Goal: Task Accomplishment & Management: Manage account settings

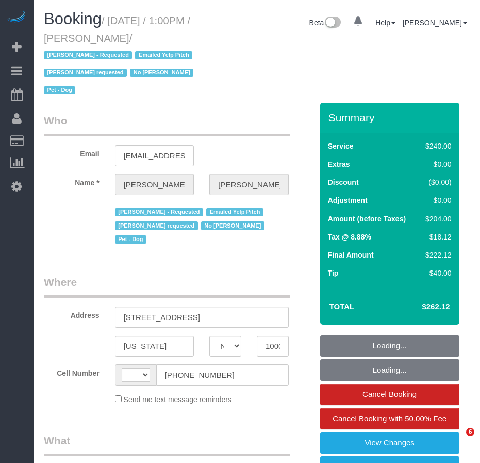
select select "NY"
select select "string:[GEOGRAPHIC_DATA]"
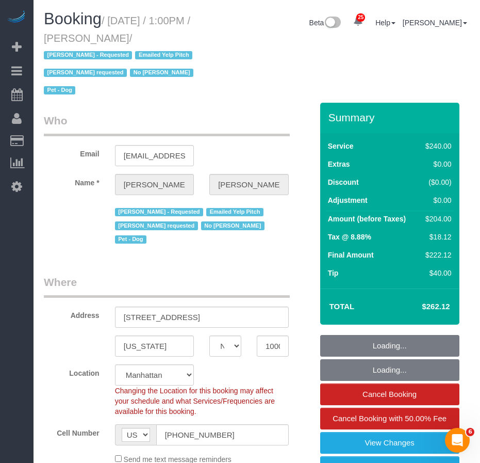
select select "number:60"
select select "number:90"
select select "number:13"
select select "number:6"
select select "object:992"
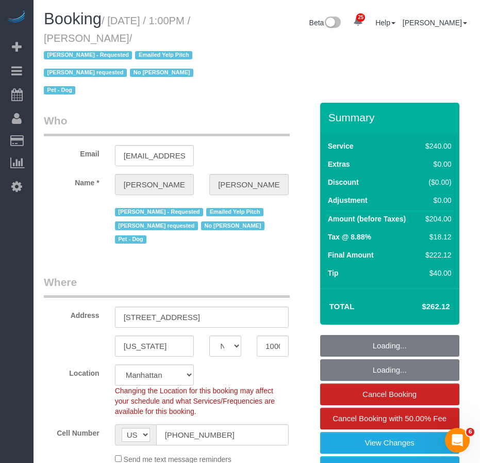
select select "180"
select select "spot1"
select select "string:stripe-pm_1O4Two4VGloSiKo7SOdDDauw"
select select "object:1513"
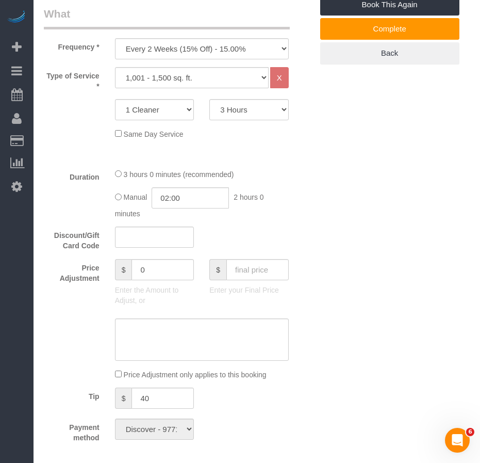
scroll to position [464, 0]
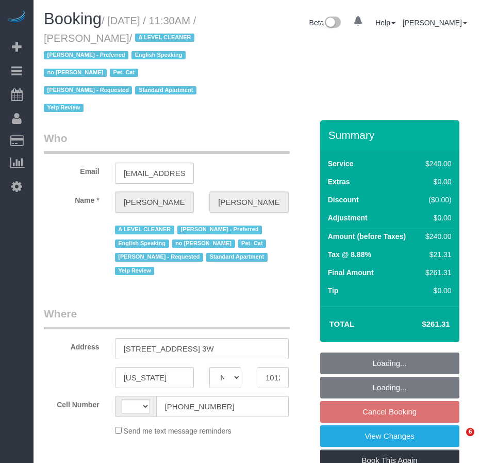
select select "NY"
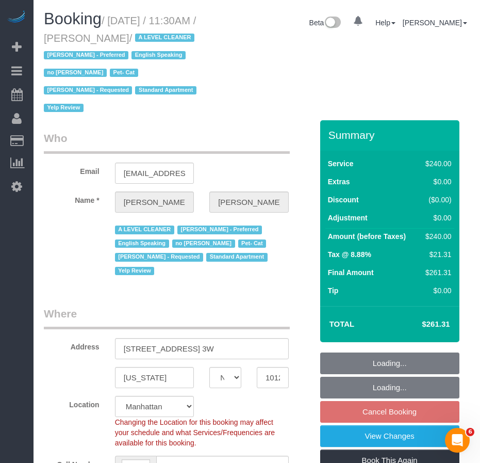
select select "string:[GEOGRAPHIC_DATA]"
select select "object:598"
select select "string:stripe-pm_1SAb1T4VGloSiKo7m67GmYNe"
select select "180"
select select "number:89"
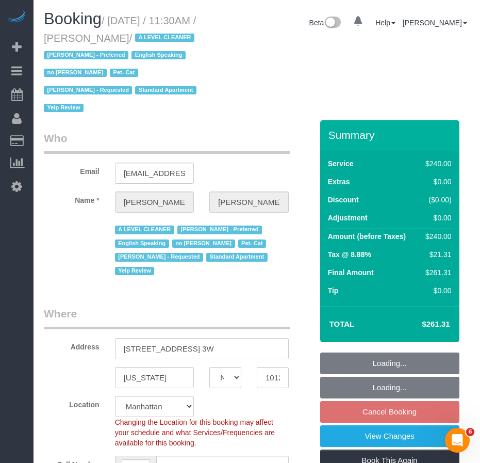
select select "number:90"
select select "number:14"
select select "number:5"
select select "object:1137"
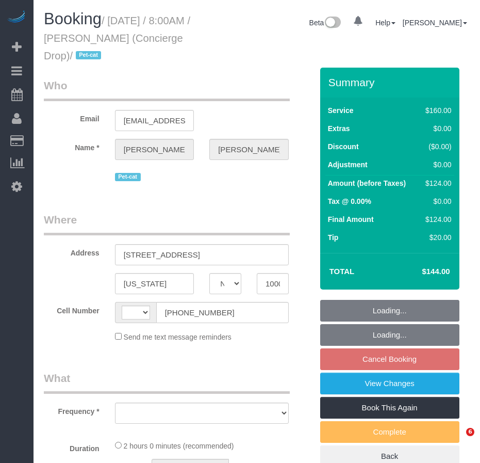
select select "NY"
select select "string:[GEOGRAPHIC_DATA]"
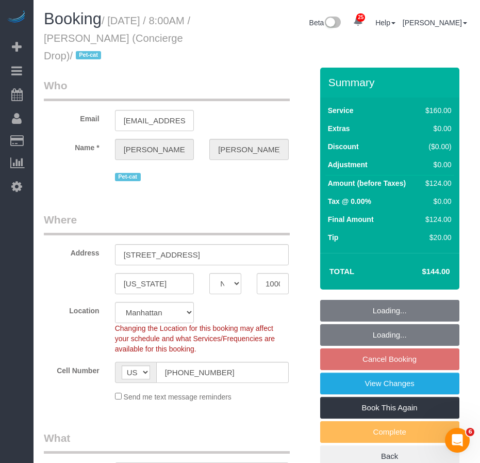
select select "string:stripe-pm_1RaQn24VGloSiKo7zeOF73Wj"
select select "object:811"
select select "number:89"
select select "number:90"
select select "number:15"
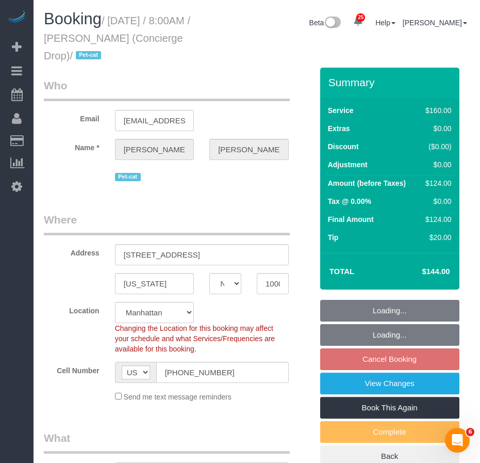
select select "number:6"
select select "spot1"
select select "object:1477"
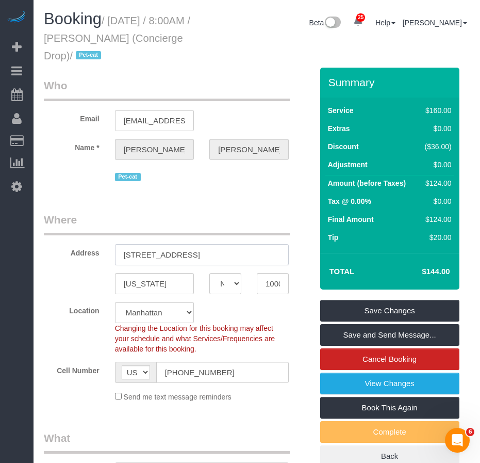
drag, startPoint x: 189, startPoint y: 252, endPoint x: 221, endPoint y: 262, distance: 33.9
click at [189, 252] on input "225 Cherry Street, 50C" at bounding box center [202, 254] width 174 height 21
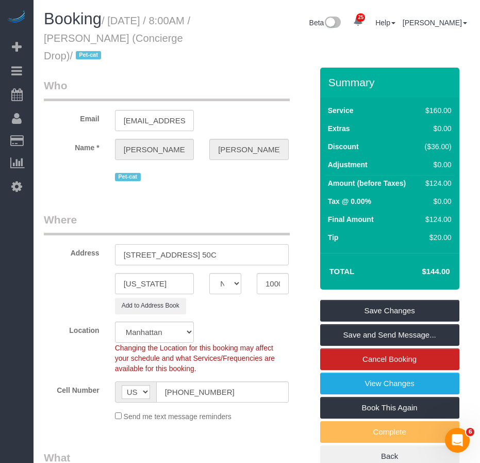
type input "225 Cherry Street, Apt. 50C"
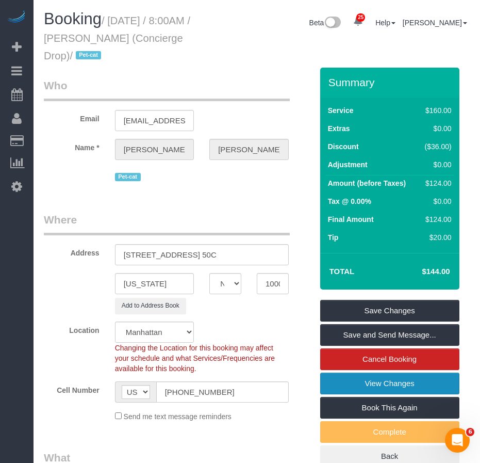
click at [384, 381] on link "View Changes" at bounding box center [389, 383] width 139 height 22
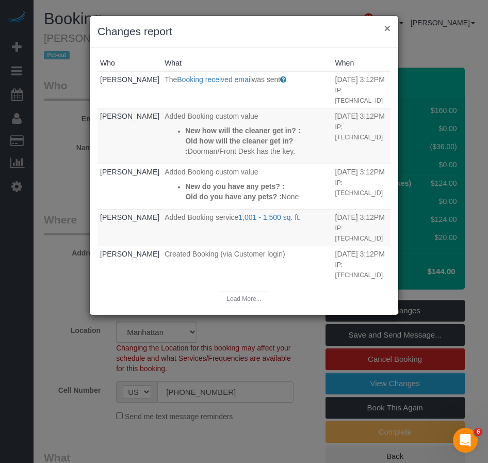
click at [386, 30] on button "×" at bounding box center [387, 28] width 6 height 11
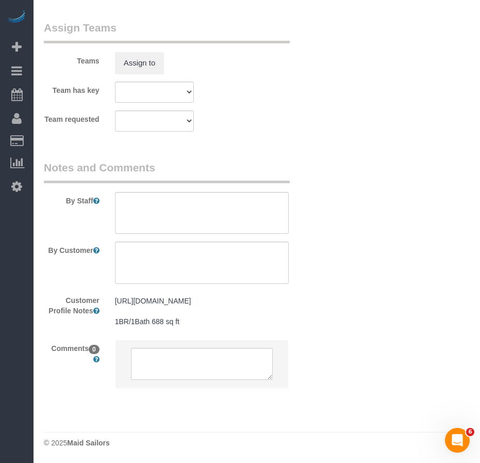
scroll to position [1290, 0]
click at [186, 327] on pre "https://www.realtor.com/realestateandhomes-detail/225-Cherry-St-Apt-58G_New-Yor…" at bounding box center [202, 311] width 174 height 31
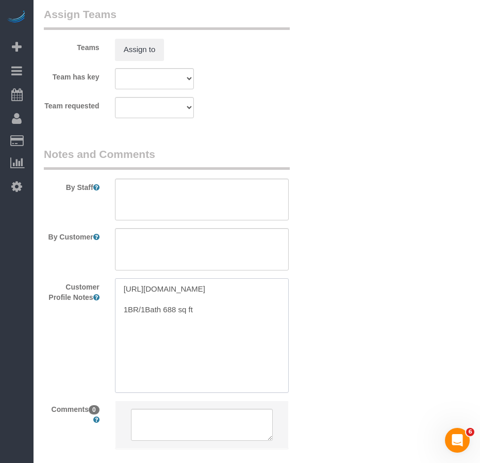
drag, startPoint x: 204, startPoint y: 330, endPoint x: 114, endPoint y: 287, distance: 99.5
click at [114, 287] on div "https://www.realtor.com/realestateandhomes-detail/225-Cherry-St-Apt-58G_New-Yor…" at bounding box center [201, 335] width 189 height 114
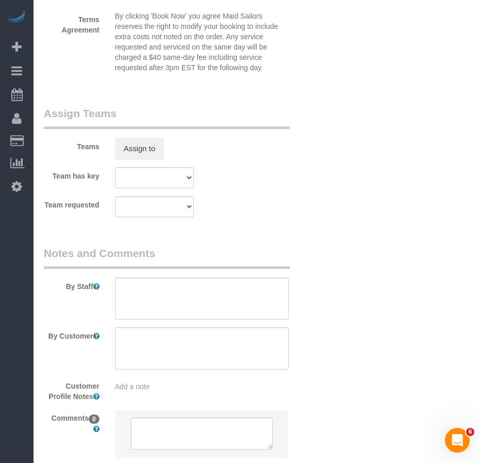
scroll to position [1209, 0]
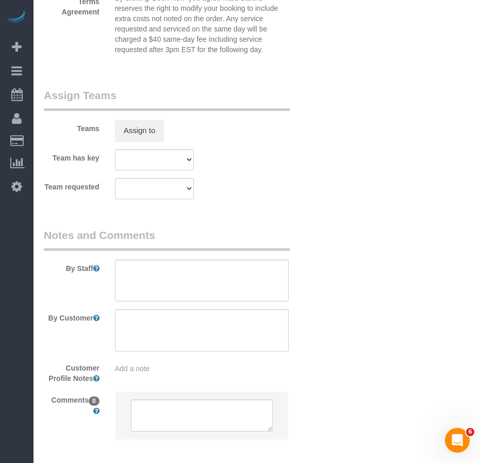
click at [158, 369] on div "Add a note" at bounding box center [202, 368] width 174 height 10
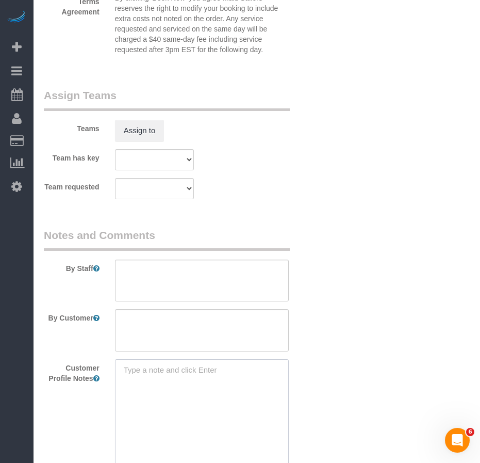
click at [158, 369] on textarea at bounding box center [202, 416] width 174 height 114
type textarea "unlisted"
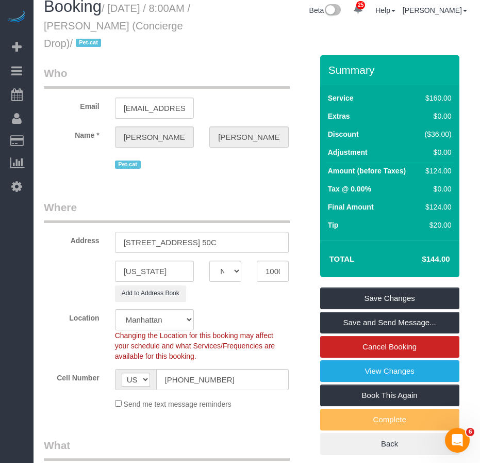
scroll to position [0, 0]
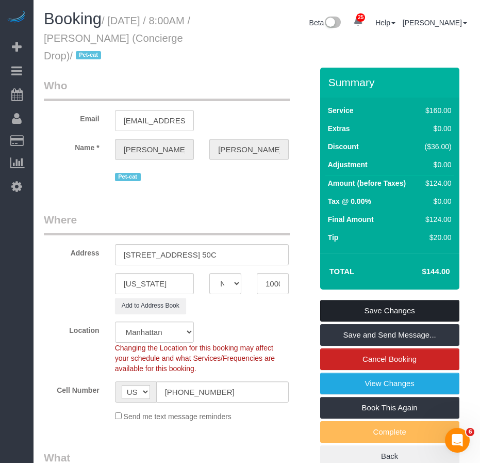
drag, startPoint x: 344, startPoint y: 309, endPoint x: 332, endPoint y: 299, distance: 15.0
click at [342, 307] on link "Save Changes" at bounding box center [389, 311] width 139 height 22
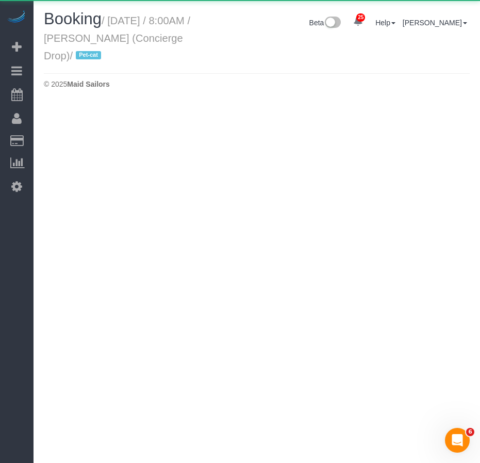
select select "NY"
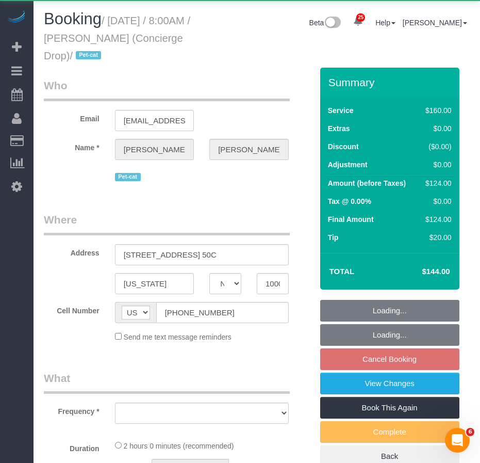
select select "string:stripe-pm_1RaQn24VGloSiKo7zeOF73Wj"
select select "number:89"
select select "number:90"
select select "number:15"
select select "number:6"
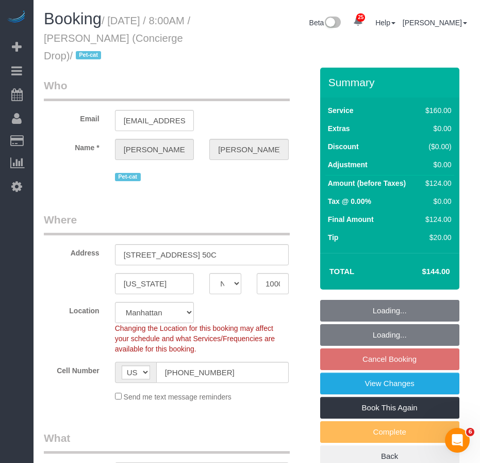
select select "object:3688"
select select "spot58"
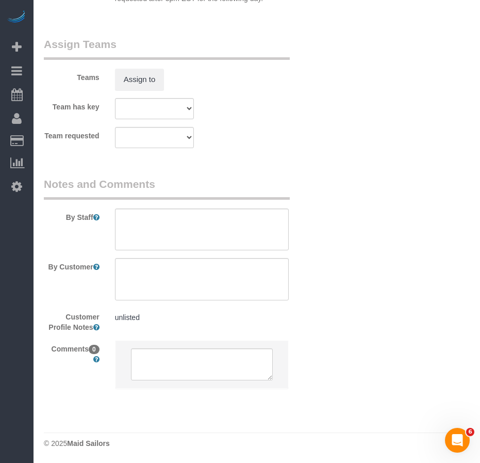
scroll to position [1241, 0]
click at [156, 318] on pre "unlisted" at bounding box center [202, 317] width 174 height 10
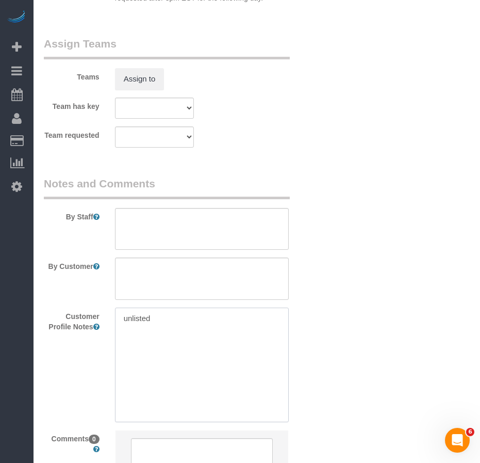
drag, startPoint x: 122, startPoint y: 317, endPoint x: 172, endPoint y: 332, distance: 52.2
click at [122, 318] on textarea "unlisted" at bounding box center [202, 364] width 174 height 114
paste textarea "https://www.zillow.com/homedetails/225-Cherry-St-APT-50A-New-York-NY-10002/2056…"
type textarea "https://www.zillow.com/homedetails/225-Cherry-St-APT-50A-New-York-NY-10002/2056…"
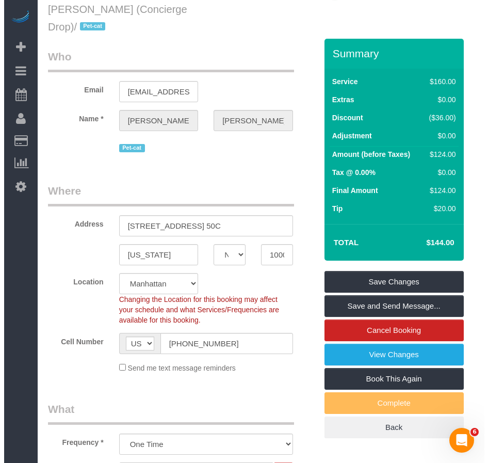
scroll to position [0, 0]
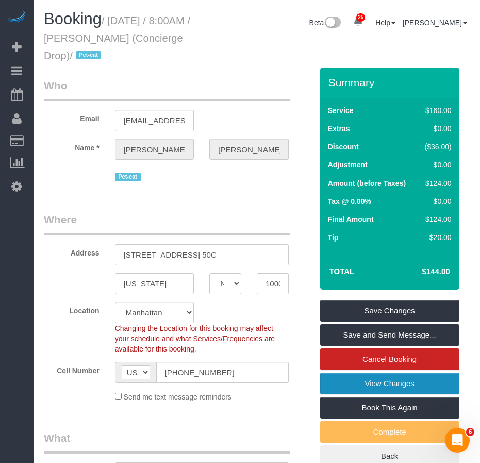
drag, startPoint x: 365, startPoint y: 385, endPoint x: 353, endPoint y: 382, distance: 12.1
click at [364, 385] on link "View Changes" at bounding box center [389, 383] width 139 height 22
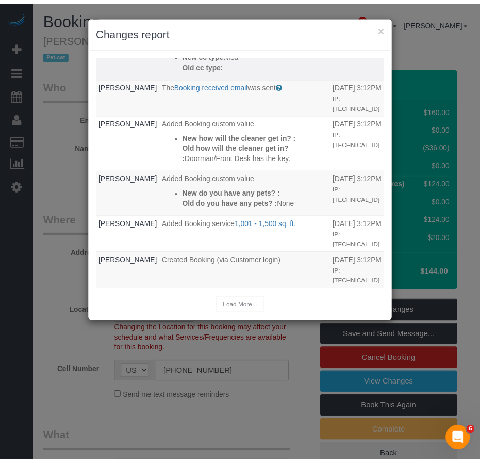
scroll to position [276, 0]
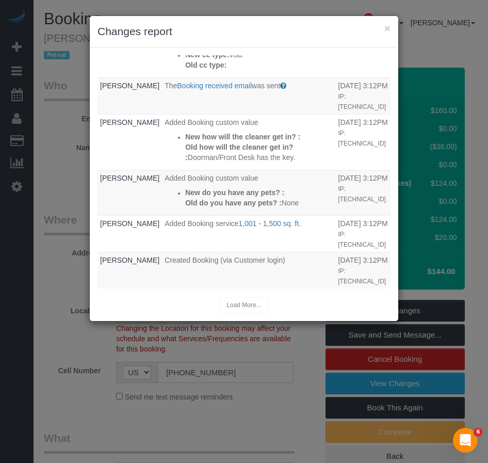
click at [383, 27] on h3 "Changes report" at bounding box center [244, 31] width 293 height 15
click at [384, 28] on button "×" at bounding box center [387, 28] width 6 height 11
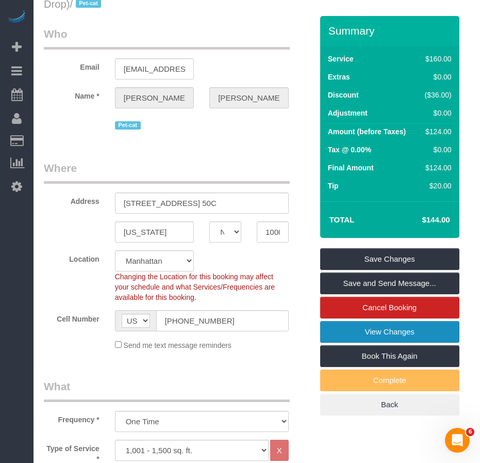
scroll to position [0, 0]
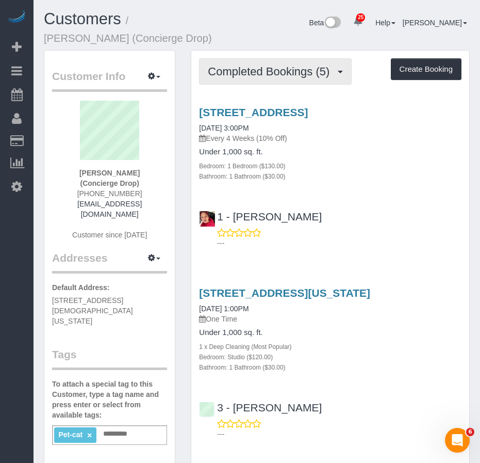
click at [291, 77] on span "Completed Bookings (5)" at bounding box center [271, 71] width 127 height 13
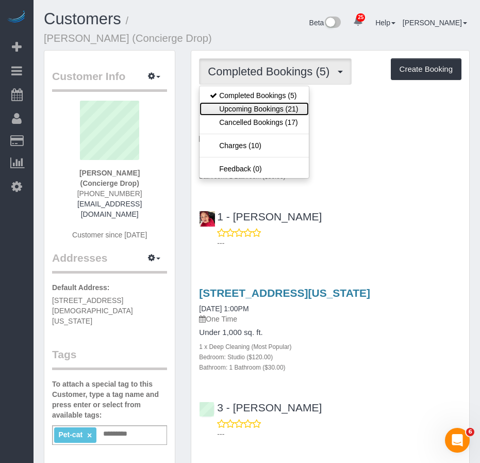
click at [276, 106] on link "Upcoming Bookings (21)" at bounding box center [254, 108] width 109 height 13
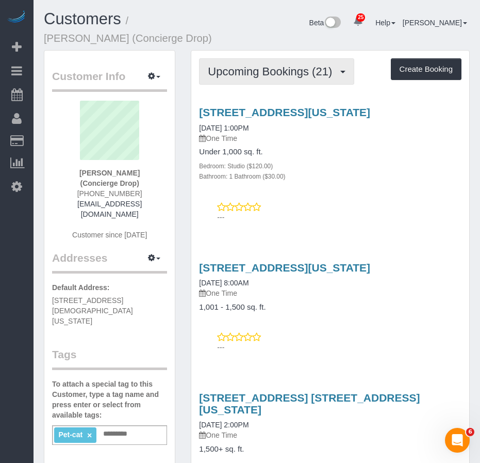
click at [276, 70] on span "Upcoming Bookings (21)" at bounding box center [272, 71] width 129 height 13
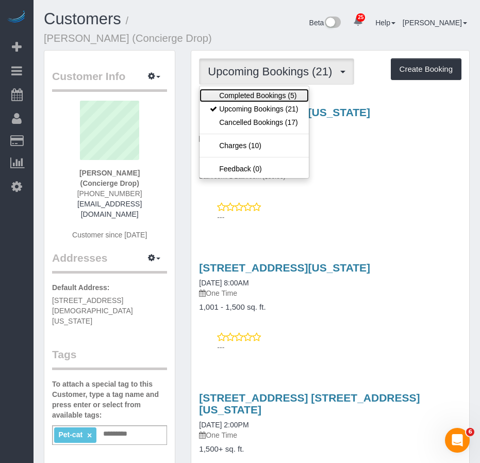
click at [250, 98] on link "Completed Bookings (5)" at bounding box center [254, 95] width 109 height 13
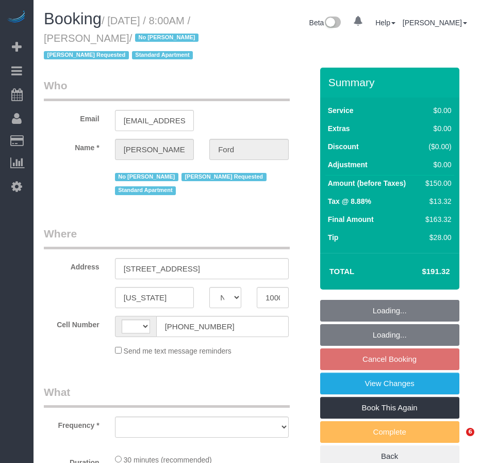
select select "NY"
select select "object:820"
select select "string:stripe-pm_1Je0bP4VGloSiKo7XKUZzyAh"
select select "number:89"
select select "number:90"
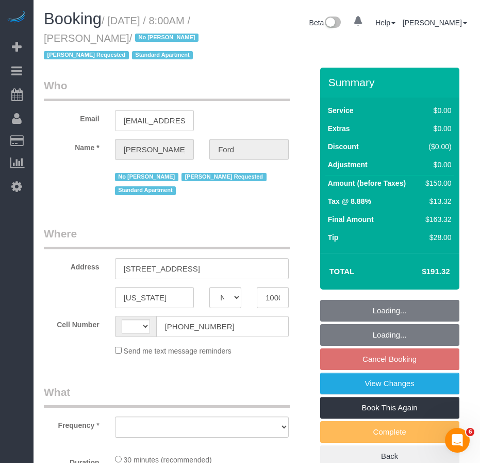
select select "number:15"
select select "number:6"
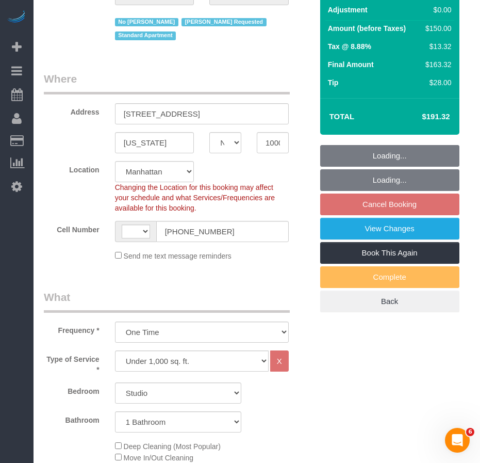
select select "string:[GEOGRAPHIC_DATA]"
select select "spot1"
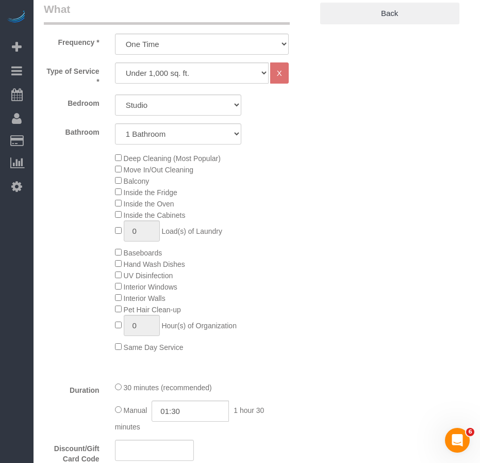
select select "object:1543"
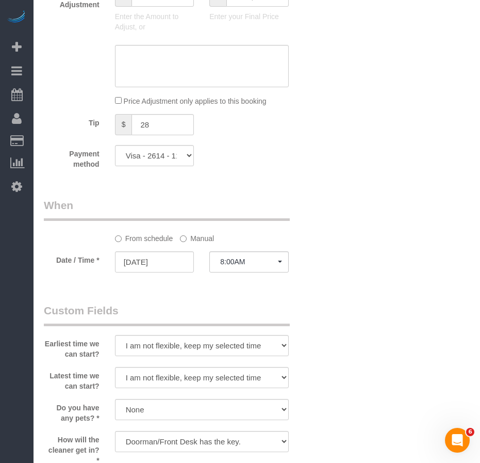
scroll to position [929, 0]
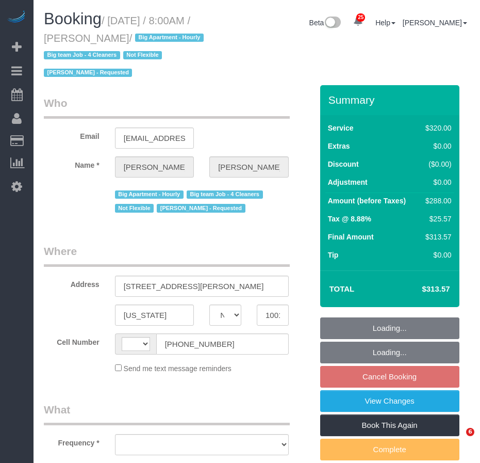
select select "NY"
select select "object:719"
select select "number:56"
select select "number:69"
select select "number:15"
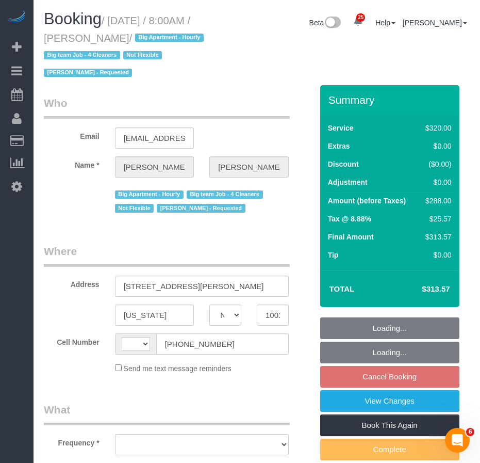
select select "number:5"
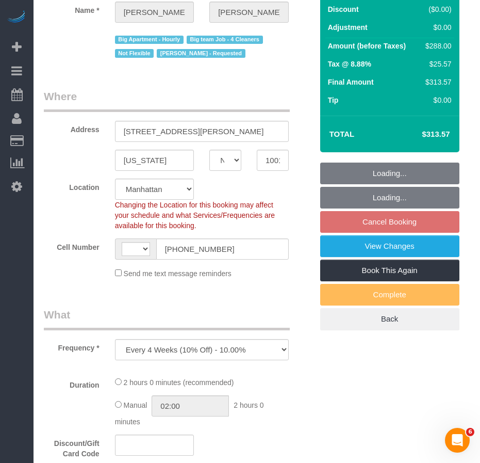
select select "string:stripe-pm_1O06dr4VGloSiKo7iGTRLKLD"
select select "object:725"
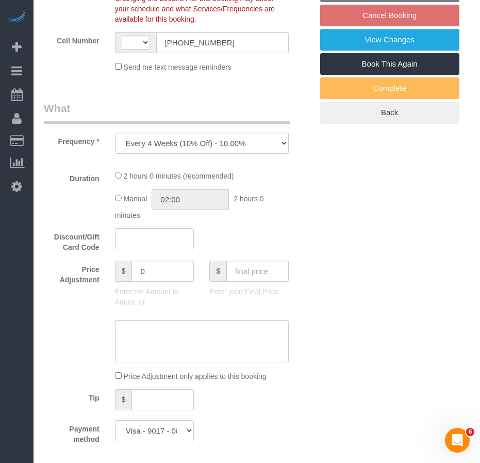
select select "string:[GEOGRAPHIC_DATA]"
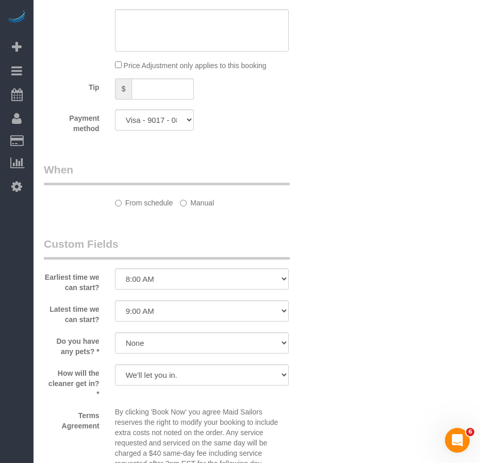
select select "spot1"
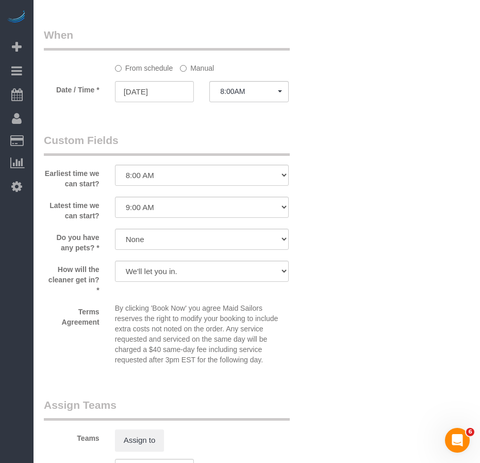
scroll to position [783, 0]
